Goal: Information Seeking & Learning: Learn about a topic

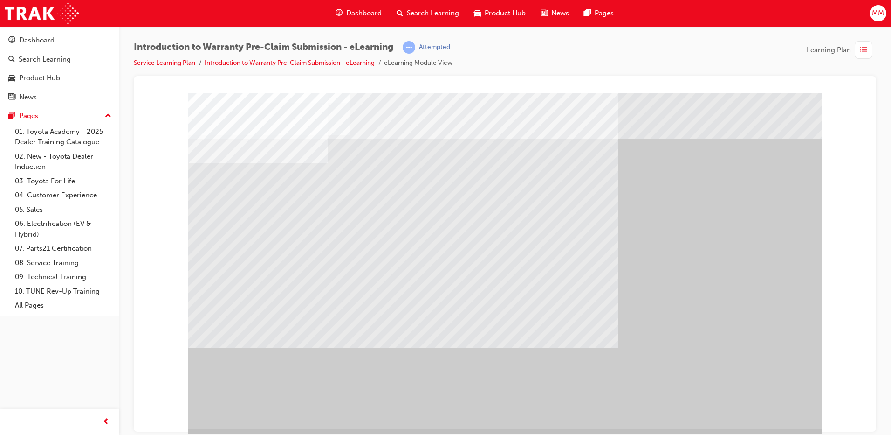
click at [777, 409] on div "" at bounding box center [505, 260] width 634 height 336
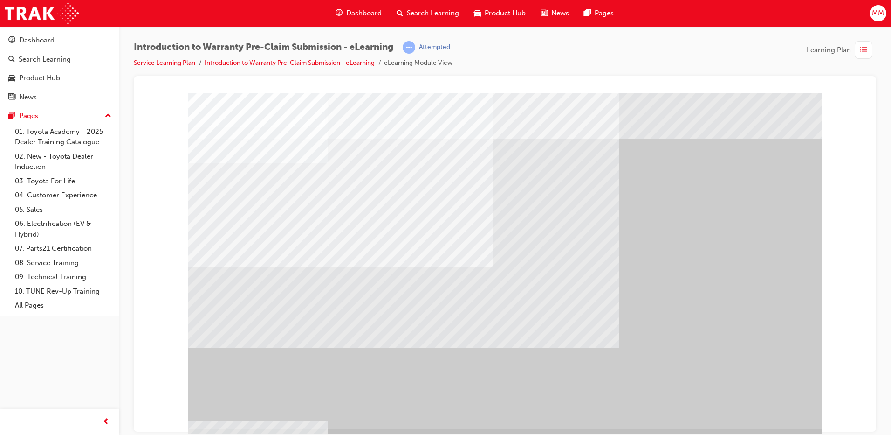
drag, startPoint x: 415, startPoint y: 333, endPoint x: 470, endPoint y: 324, distance: 56.1
click at [773, 410] on div "" at bounding box center [505, 260] width 634 height 336
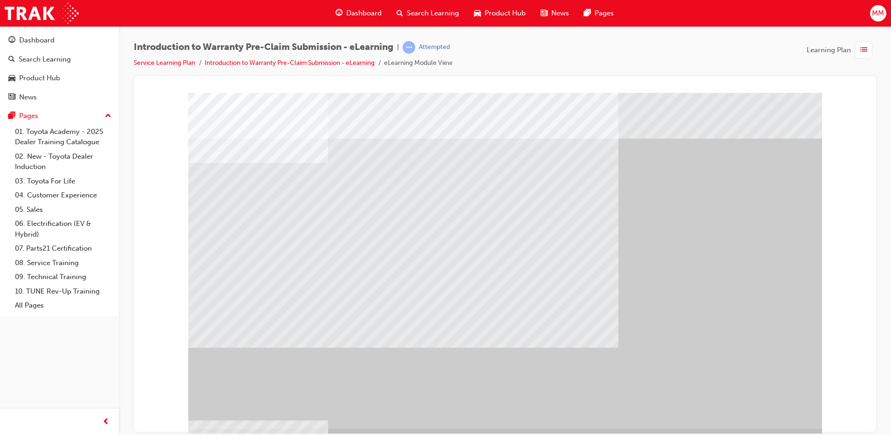
click at [773, 410] on div "" at bounding box center [505, 260] width 634 height 336
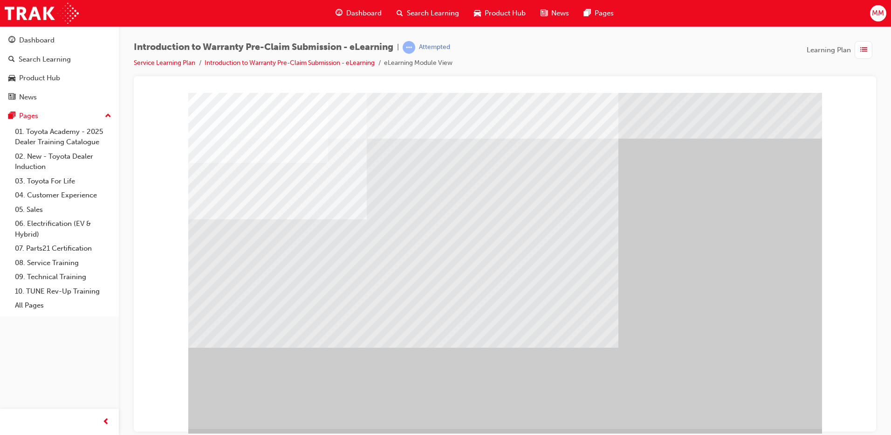
click at [756, 399] on div "" at bounding box center [505, 260] width 634 height 336
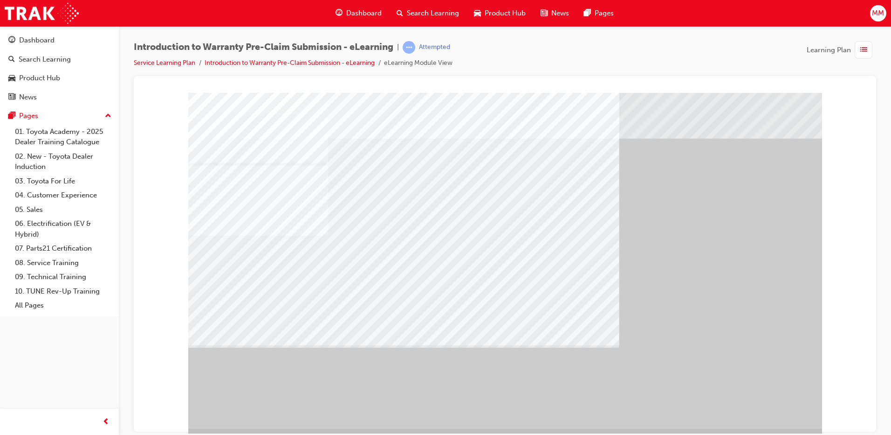
click at [789, 409] on div "" at bounding box center [505, 260] width 634 height 336
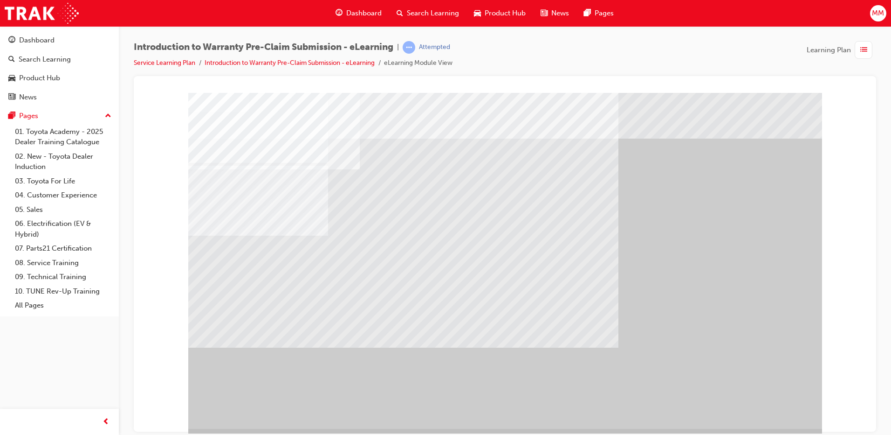
click at [763, 409] on div "" at bounding box center [505, 260] width 634 height 336
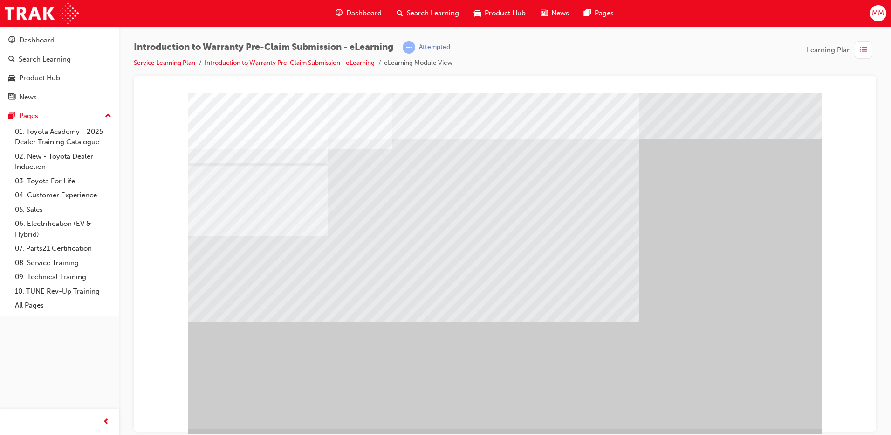
click at [761, 400] on div at bounding box center [505, 260] width 634 height 336
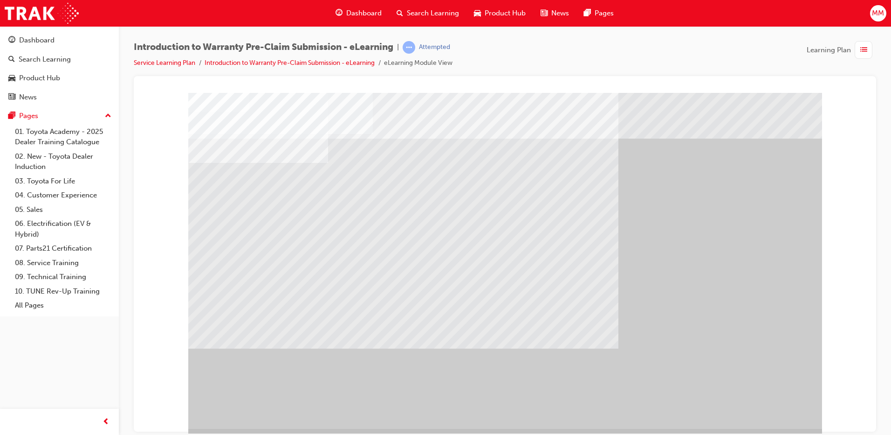
drag, startPoint x: 773, startPoint y: 396, endPoint x: 770, endPoint y: 401, distance: 6.1
click at [773, 396] on div "" at bounding box center [505, 260] width 634 height 336
click at [770, 401] on div "" at bounding box center [505, 260] width 634 height 336
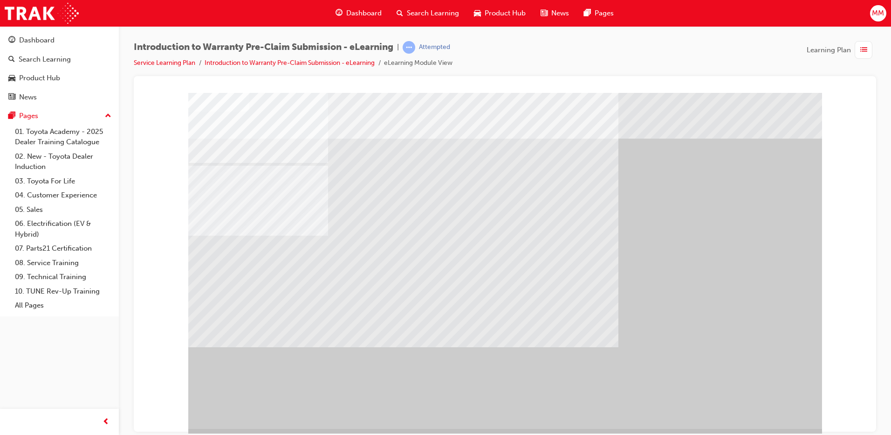
click at [770, 401] on div "" at bounding box center [505, 260] width 634 height 336
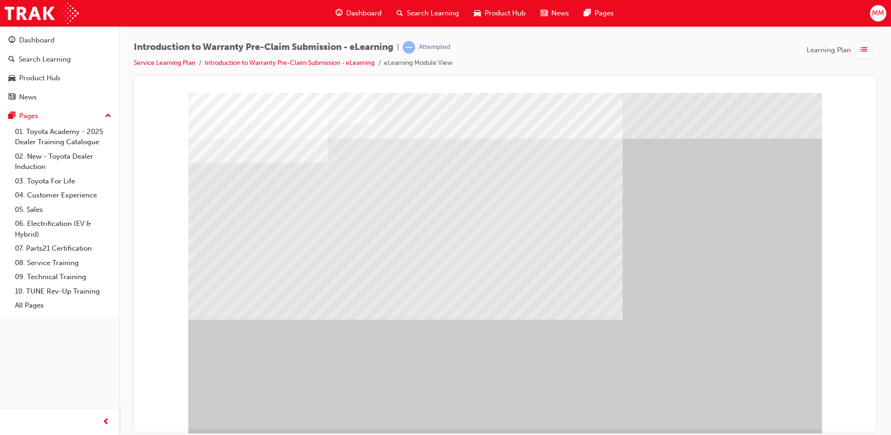
drag, startPoint x: 754, startPoint y: 399, endPoint x: 790, endPoint y: 345, distance: 64.9
click at [754, 395] on div at bounding box center [505, 260] width 634 height 336
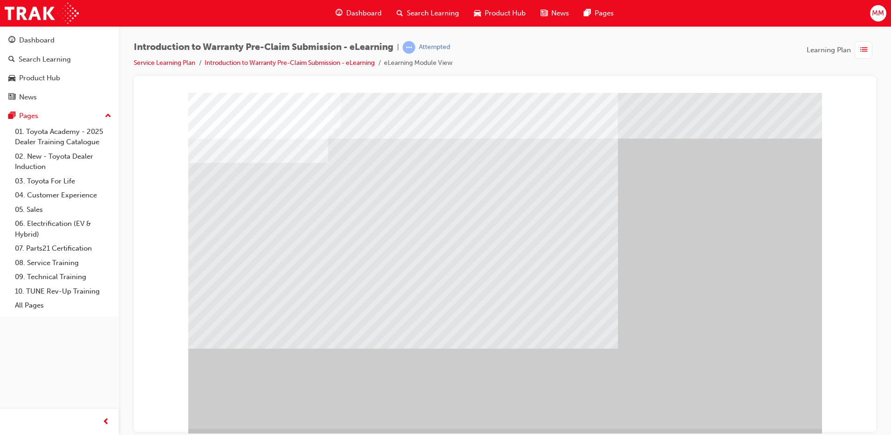
drag, startPoint x: 763, startPoint y: 396, endPoint x: 765, endPoint y: 402, distance: 6.7
click at [765, 402] on div at bounding box center [505, 260] width 634 height 336
click at [765, 403] on div "" at bounding box center [505, 260] width 634 height 336
drag, startPoint x: 781, startPoint y: 407, endPoint x: 858, endPoint y: 393, distance: 78.0
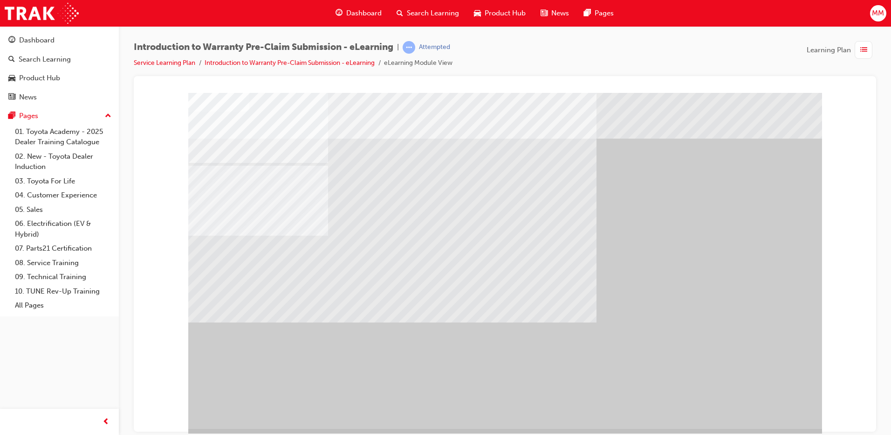
click at [757, 408] on div "" at bounding box center [505, 260] width 634 height 336
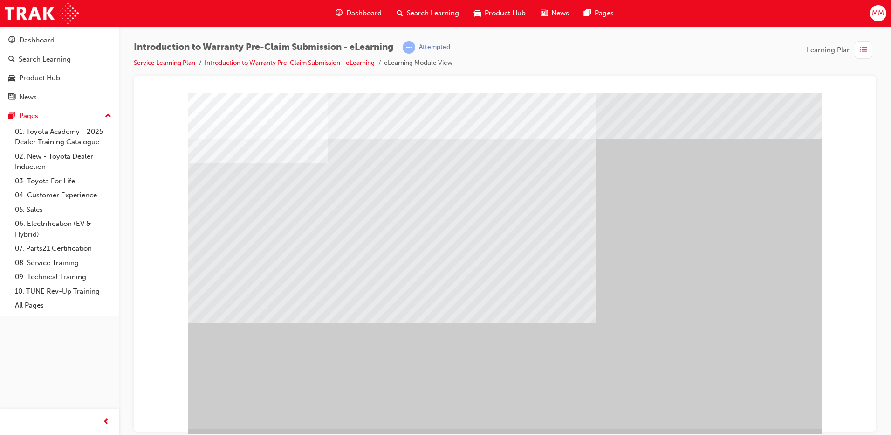
click at [767, 400] on div "" at bounding box center [505, 260] width 634 height 336
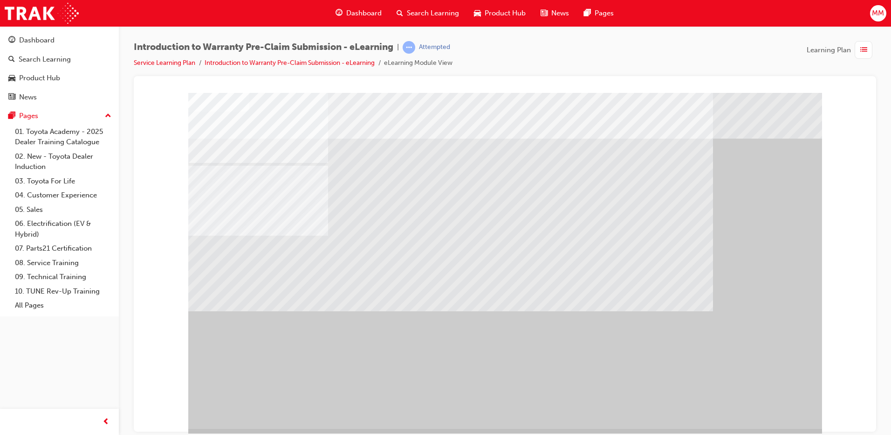
click at [767, 400] on div "" at bounding box center [505, 260] width 634 height 336
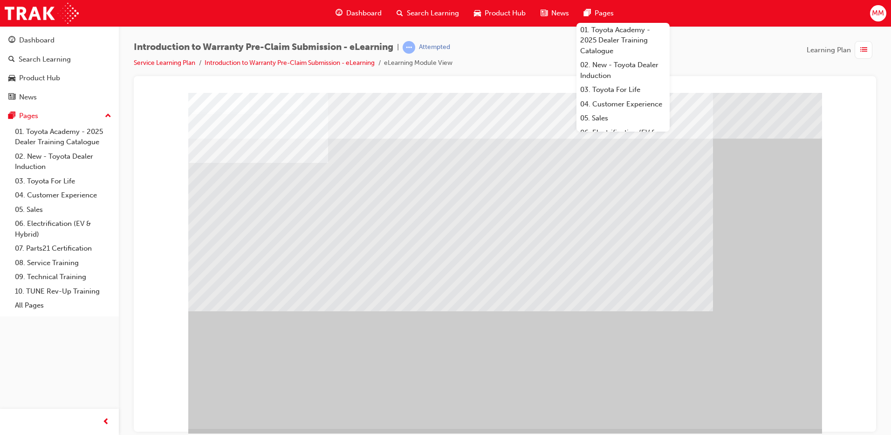
click at [753, 398] on div at bounding box center [505, 260] width 634 height 336
click at [752, 403] on div "" at bounding box center [505, 260] width 634 height 336
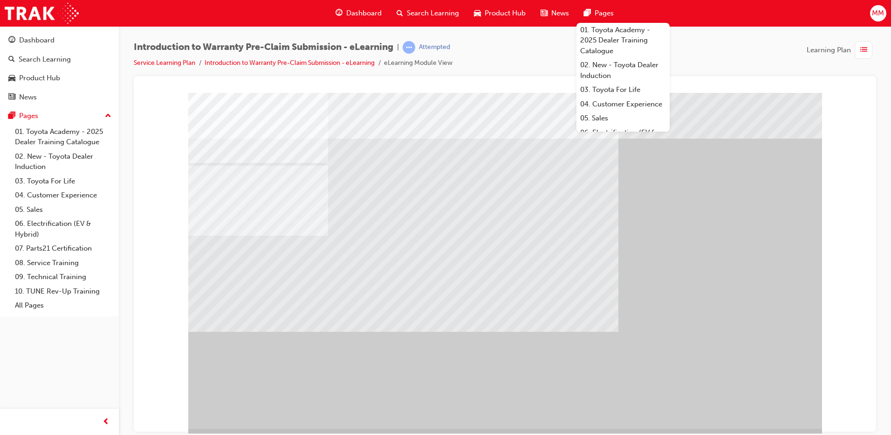
click at [752, 403] on div "" at bounding box center [505, 260] width 634 height 336
drag, startPoint x: 642, startPoint y: 323, endPoint x: 868, endPoint y: 330, distance: 225.7
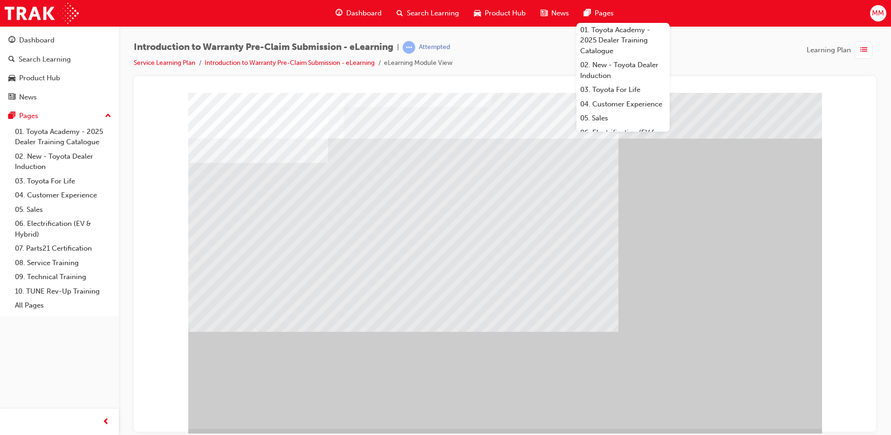
drag, startPoint x: 786, startPoint y: 404, endPoint x: 797, endPoint y: 406, distance: 10.9
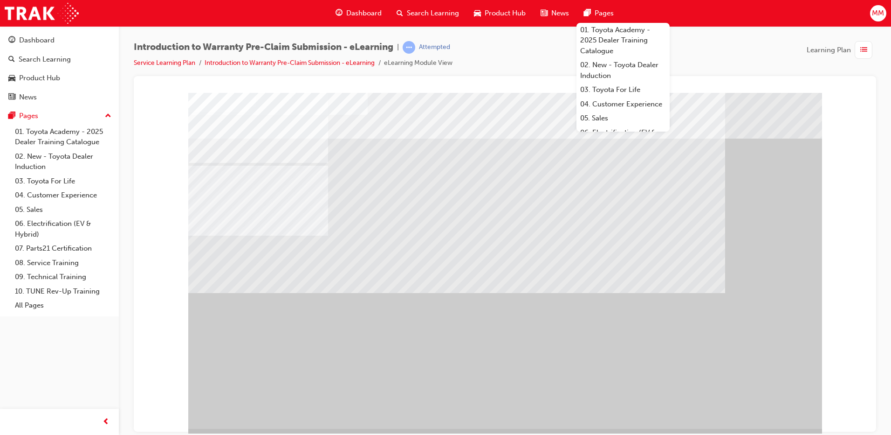
click at [811, 375] on div "" at bounding box center [505, 260] width 634 height 336
click at [731, 80] on div at bounding box center [505, 253] width 743 height 355
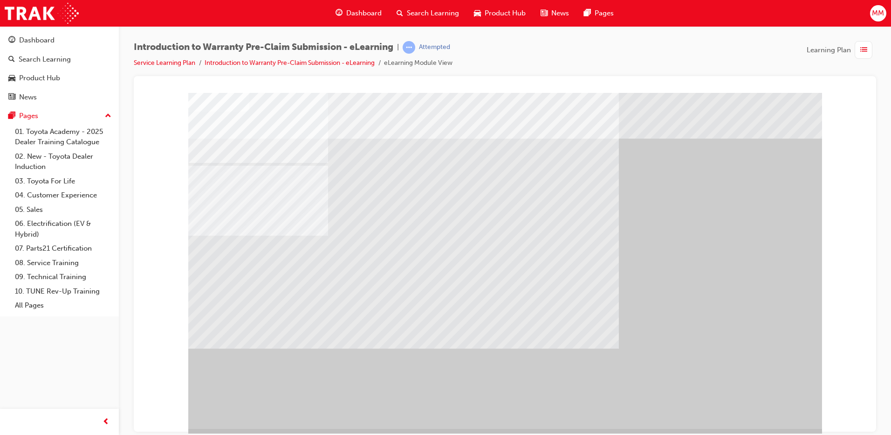
click at [784, 403] on div "" at bounding box center [505, 260] width 634 height 336
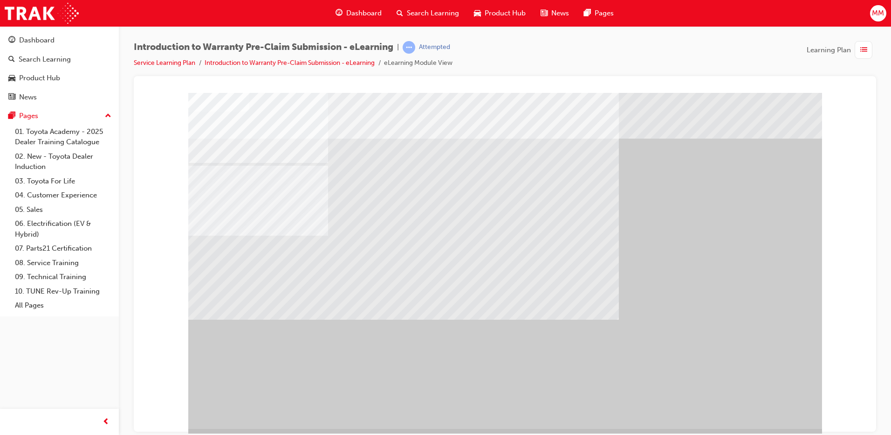
click at [781, 401] on div "" at bounding box center [505, 260] width 634 height 336
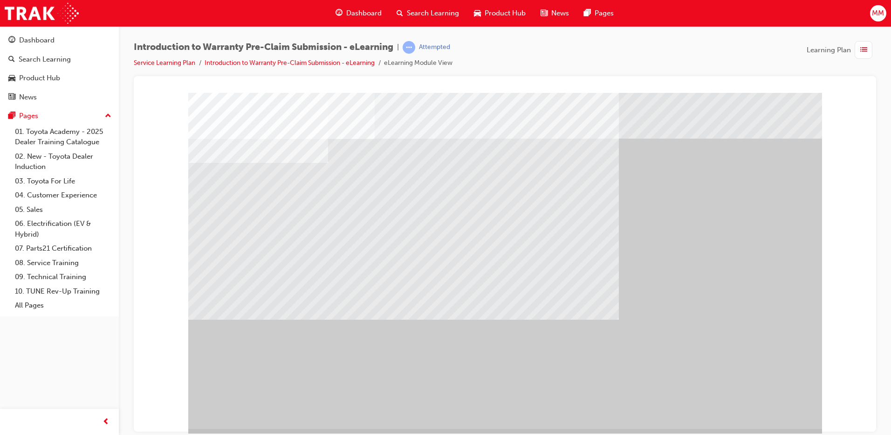
click at [778, 404] on div "" at bounding box center [505, 260] width 634 height 336
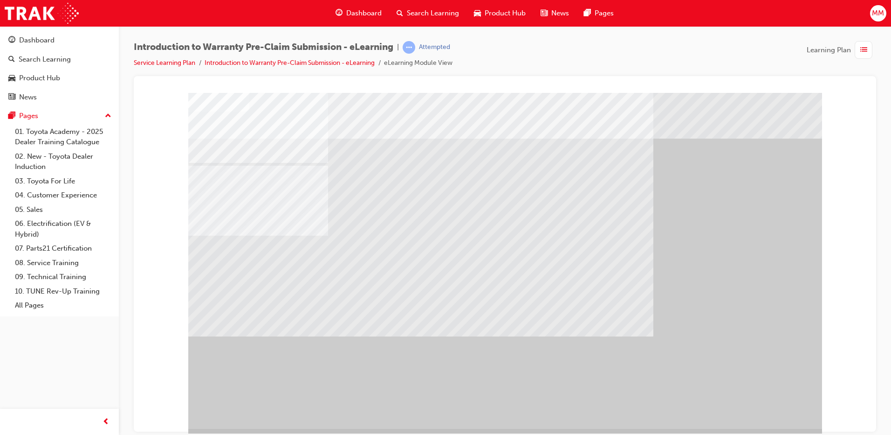
click at [758, 407] on div "" at bounding box center [505, 260] width 634 height 336
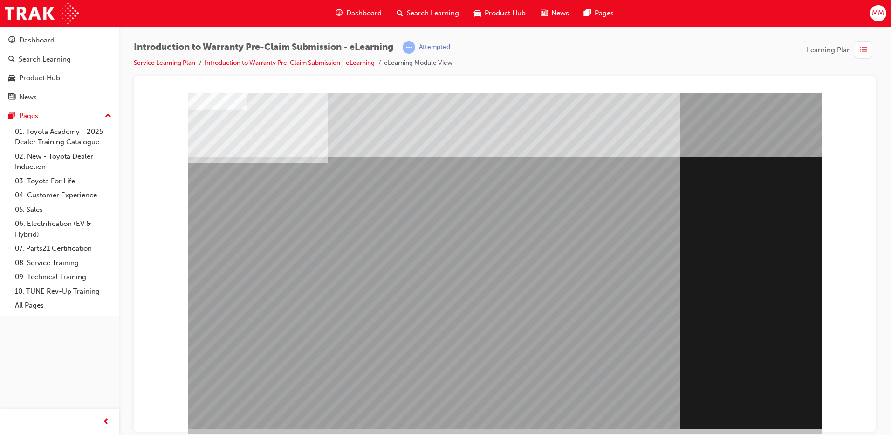
click at [768, 406] on div "Section Title Page" at bounding box center [505, 260] width 634 height 336
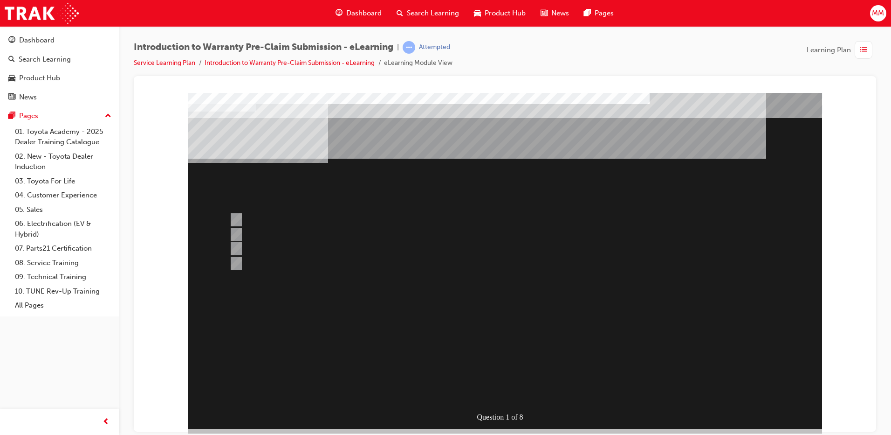
click at [768, 406] on div "Question 1 of 8" at bounding box center [505, 260] width 634 height 336
